Goal: Find specific page/section: Find specific page/section

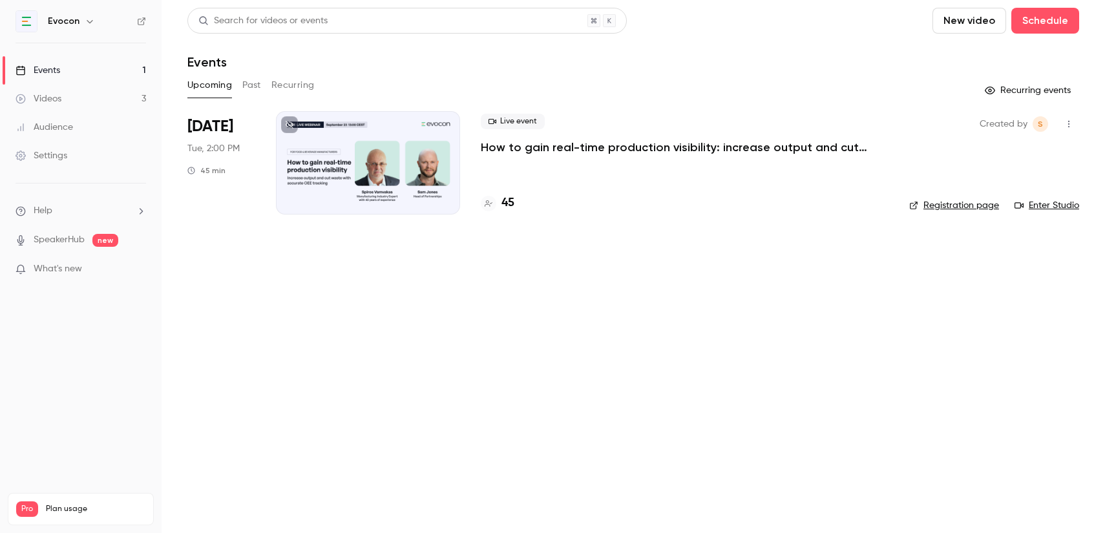
click at [507, 202] on h4 "45" at bounding box center [507, 203] width 13 height 17
